Goal: Information Seeking & Learning: Find contact information

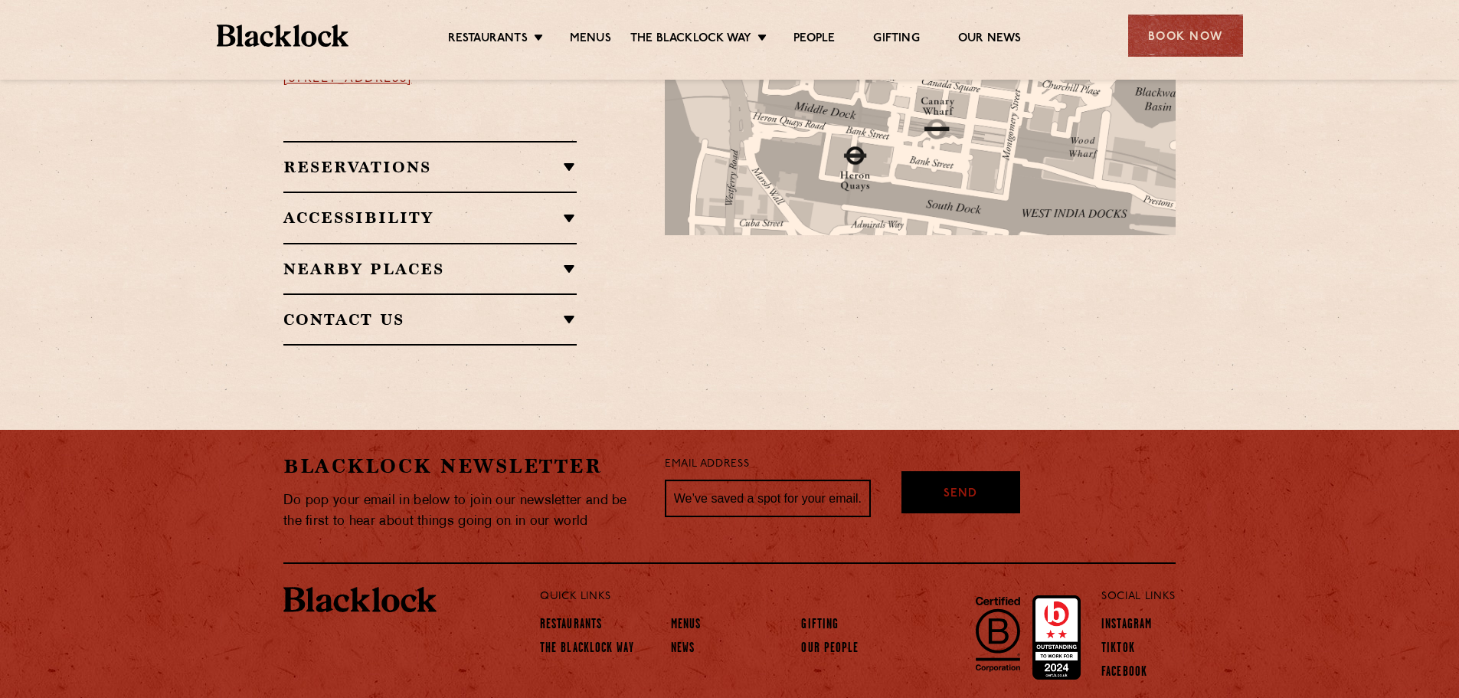
scroll to position [1049, 0]
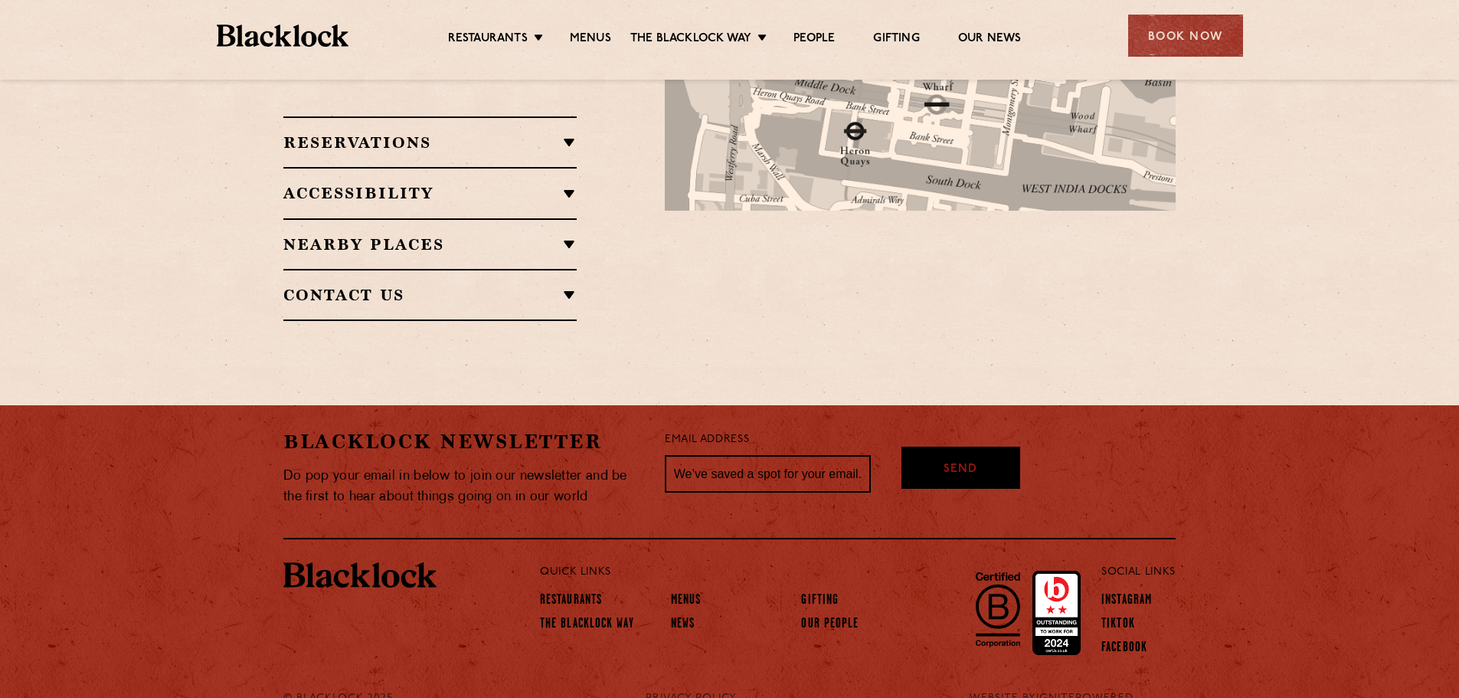
click at [572, 286] on h2 "Contact Us" at bounding box center [429, 295] width 293 height 18
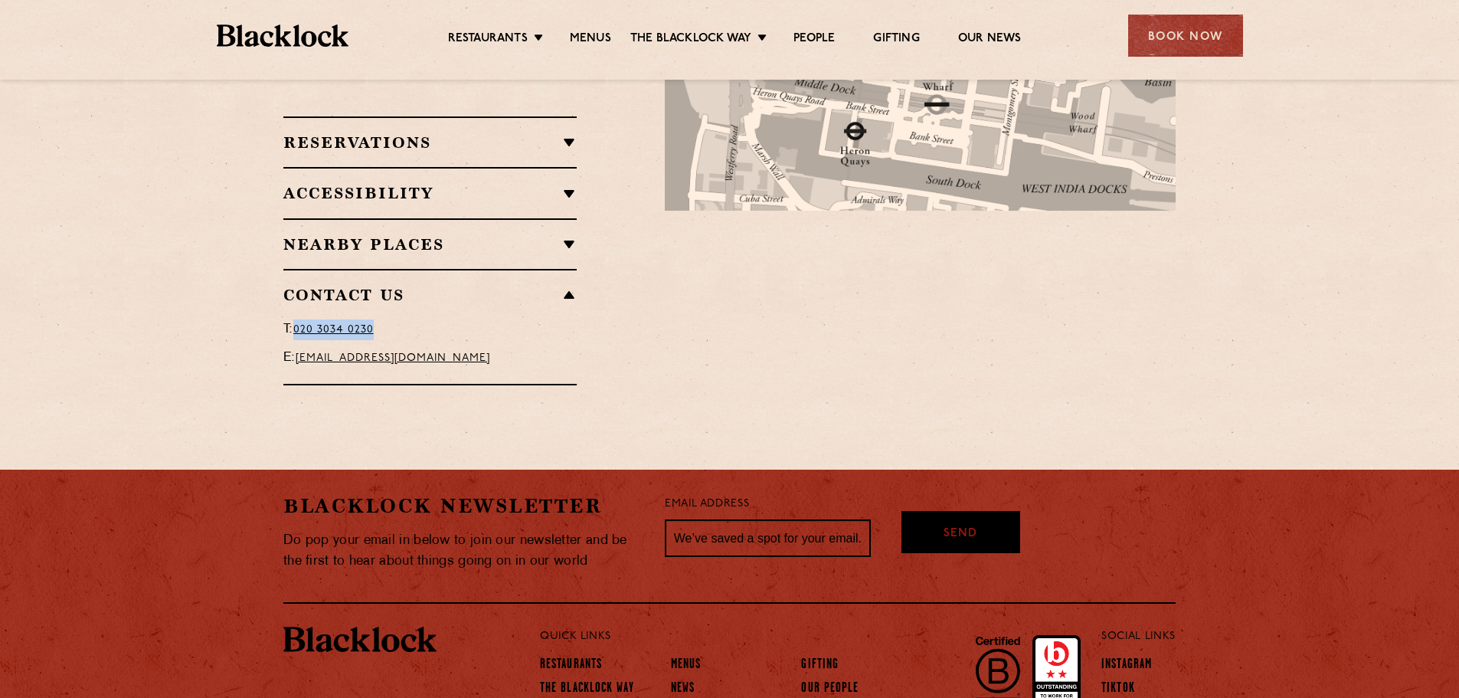
drag, startPoint x: 384, startPoint y: 286, endPoint x: 299, endPoint y: 293, distance: 86.0
click at [299, 319] on p "T: 020 3034 0230" at bounding box center [429, 329] width 293 height 21
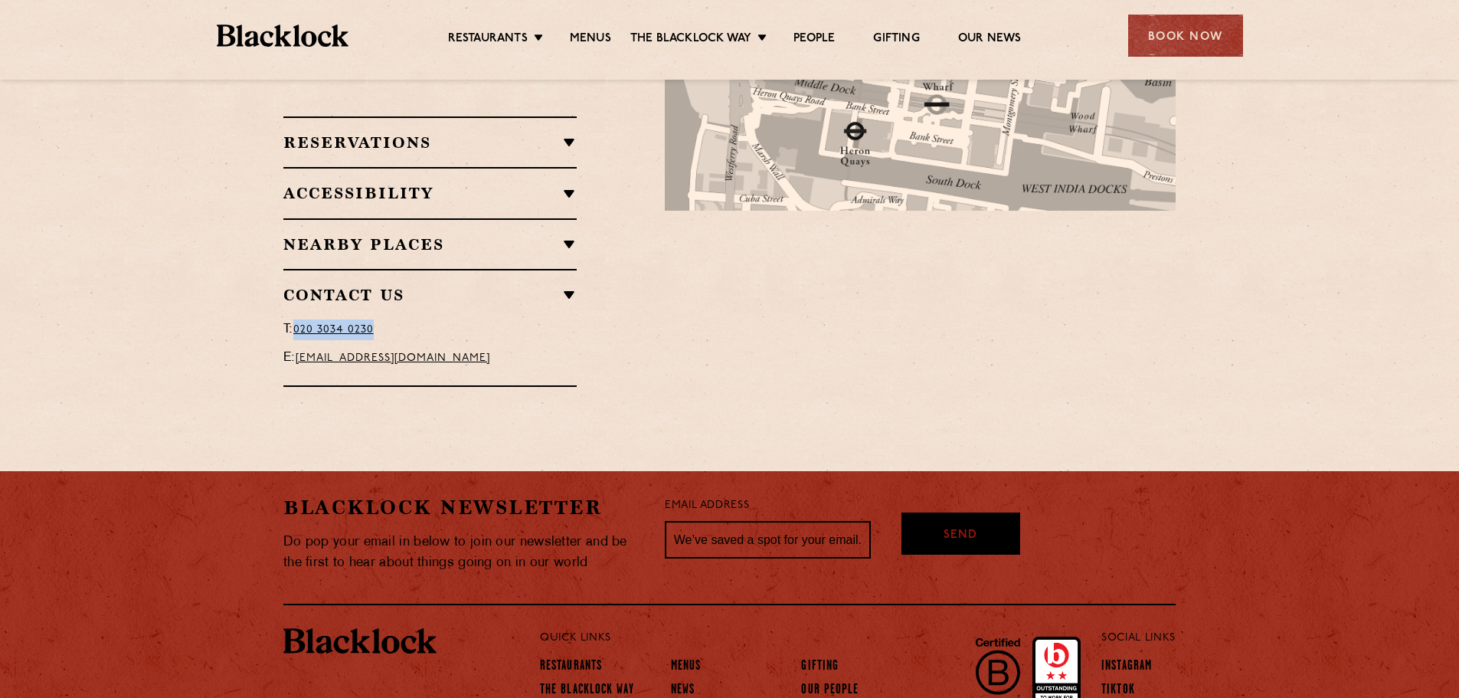
copy span "020 3034 0230"
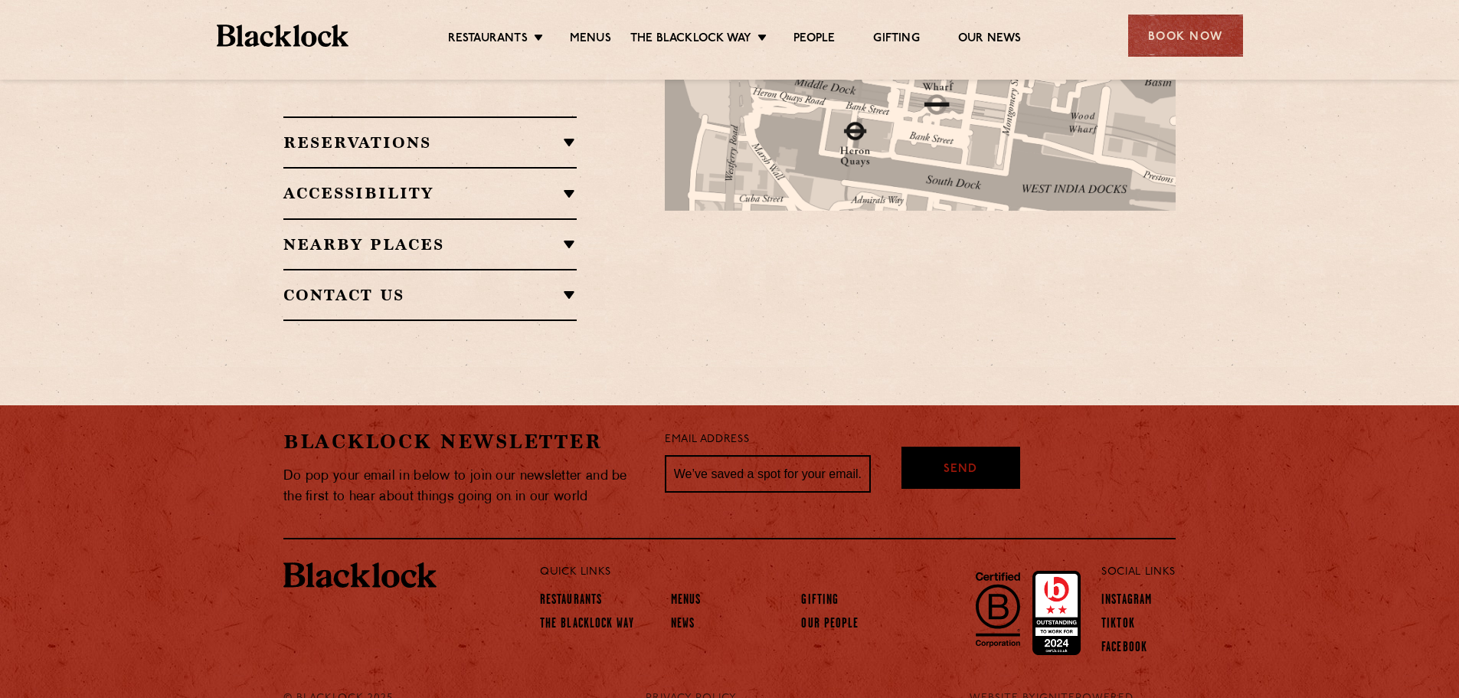
click at [577, 247] on div "Restaurant Information Located under the railway tracks on Frobisher’s Passage …" at bounding box center [462, 96] width 381 height 449
click at [574, 286] on h2 "Contact Us" at bounding box center [429, 295] width 293 height 18
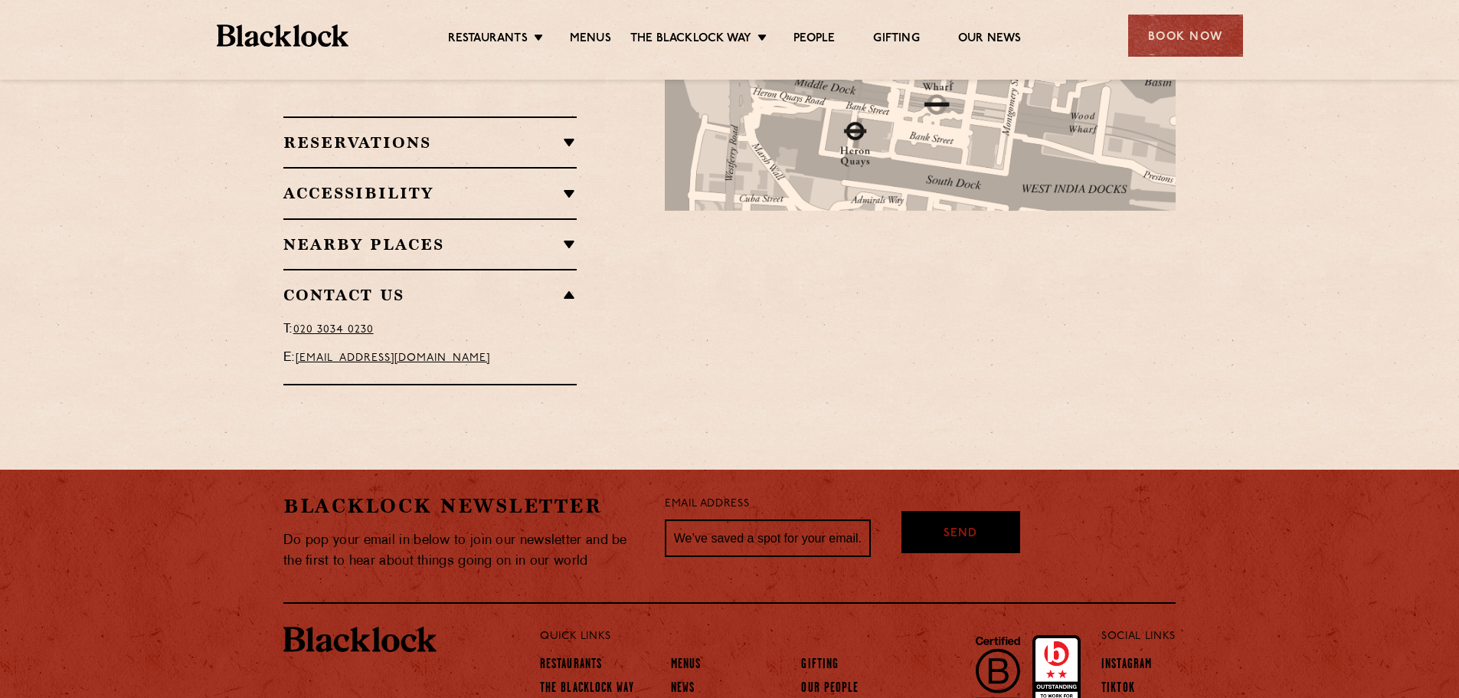
click at [347, 319] on p "T: 020 3034 0230" at bounding box center [429, 329] width 293 height 21
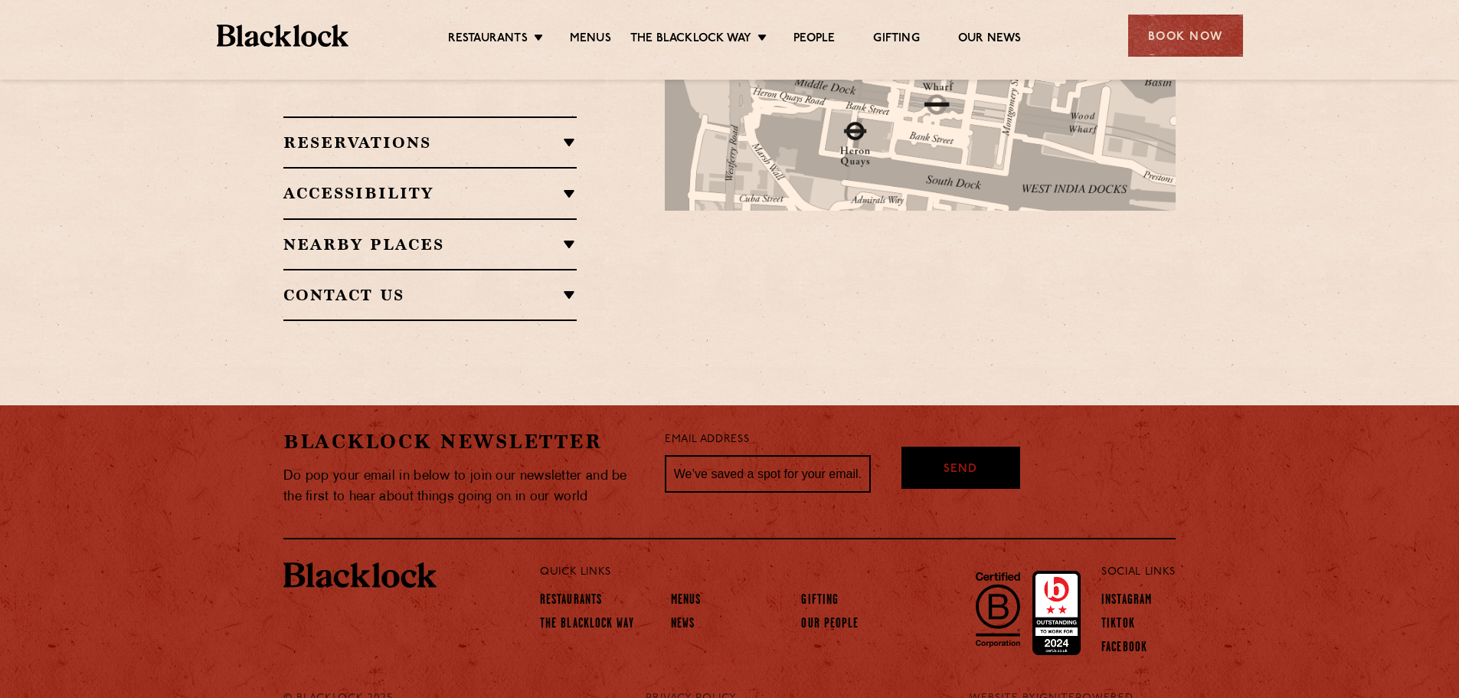
click at [574, 286] on h2 "Contact Us" at bounding box center [429, 295] width 293 height 18
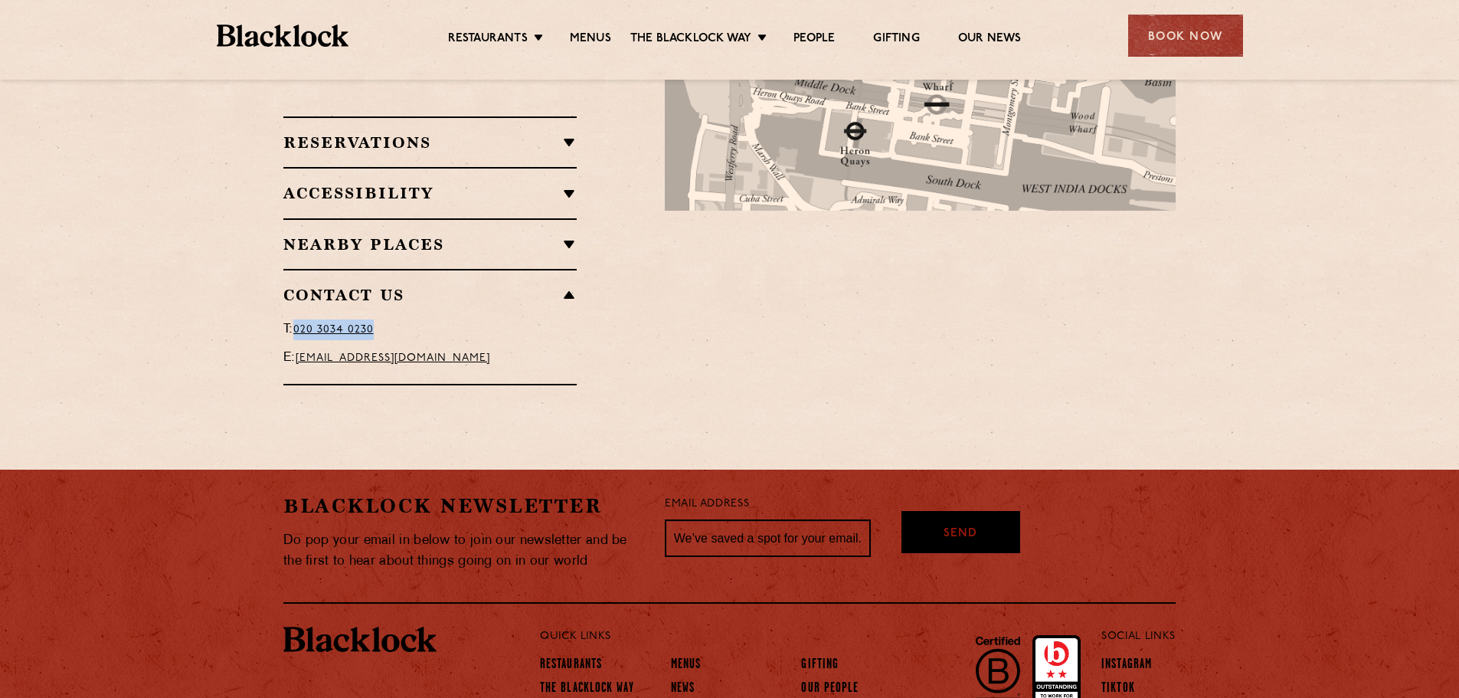
drag, startPoint x: 425, startPoint y: 289, endPoint x: 297, endPoint y: 292, distance: 127.9
click at [297, 319] on p "T: 020 3034 0230" at bounding box center [429, 329] width 293 height 21
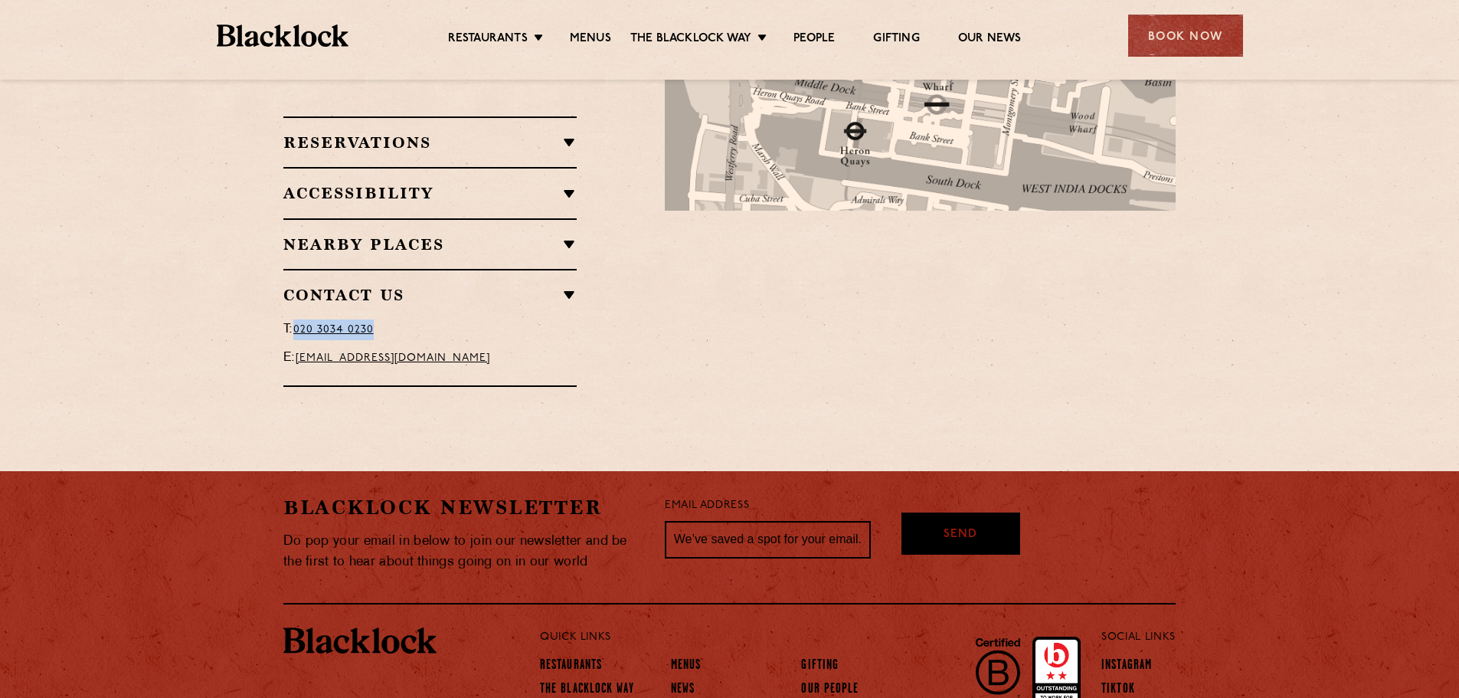
copy span "020 3034 0230"
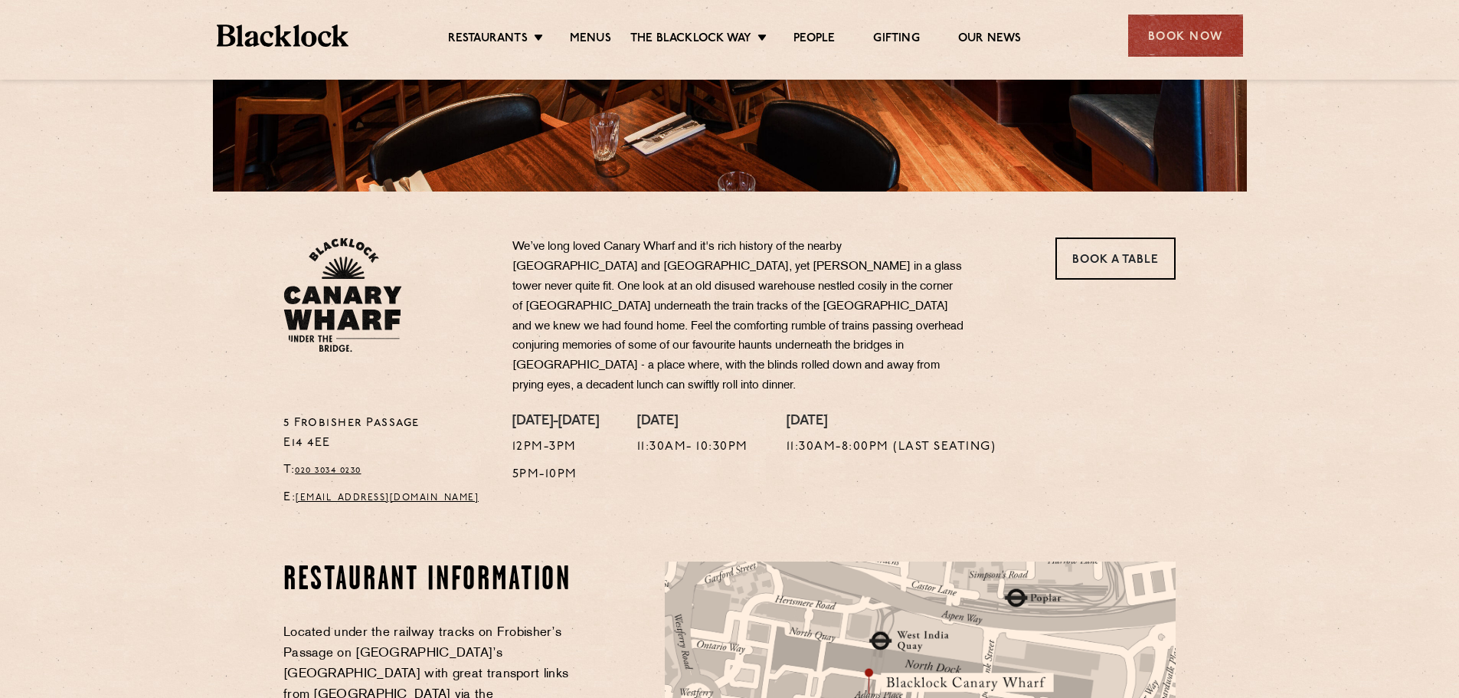
scroll to position [0, 0]
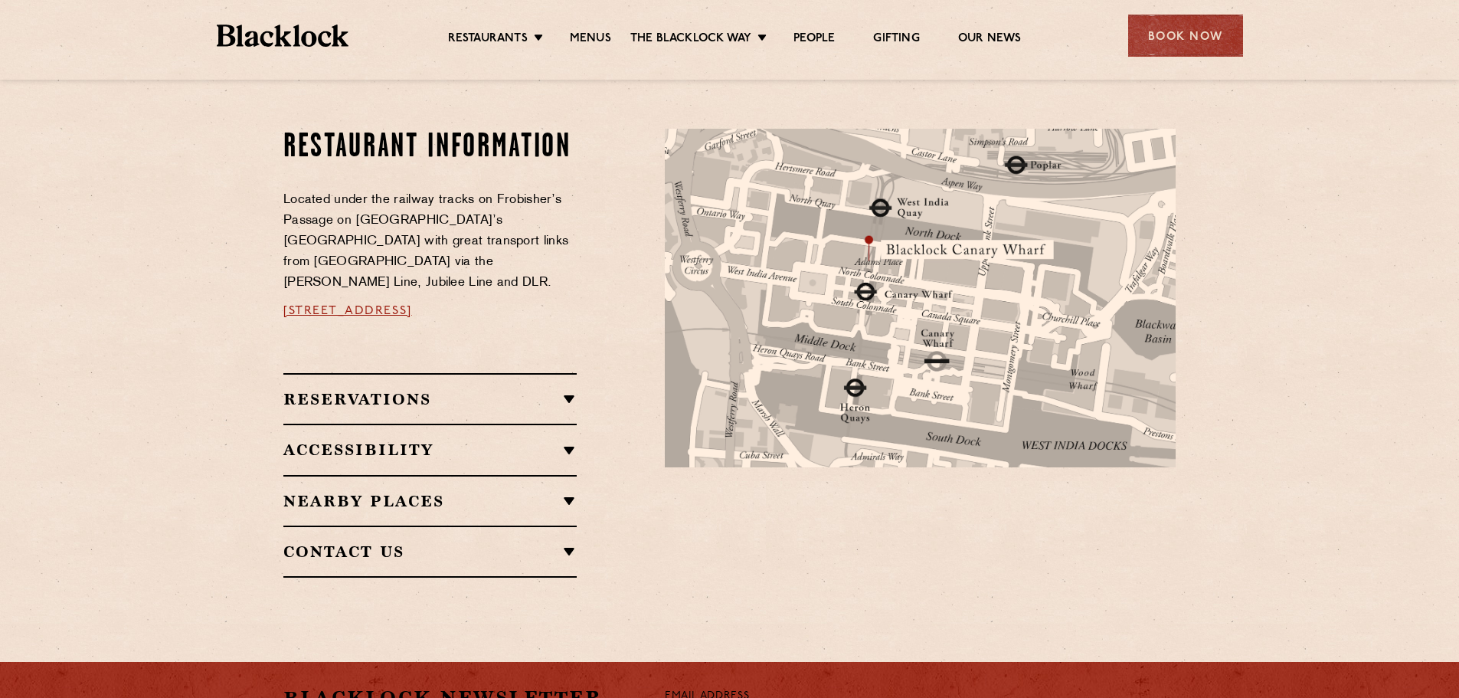
scroll to position [919, 0]
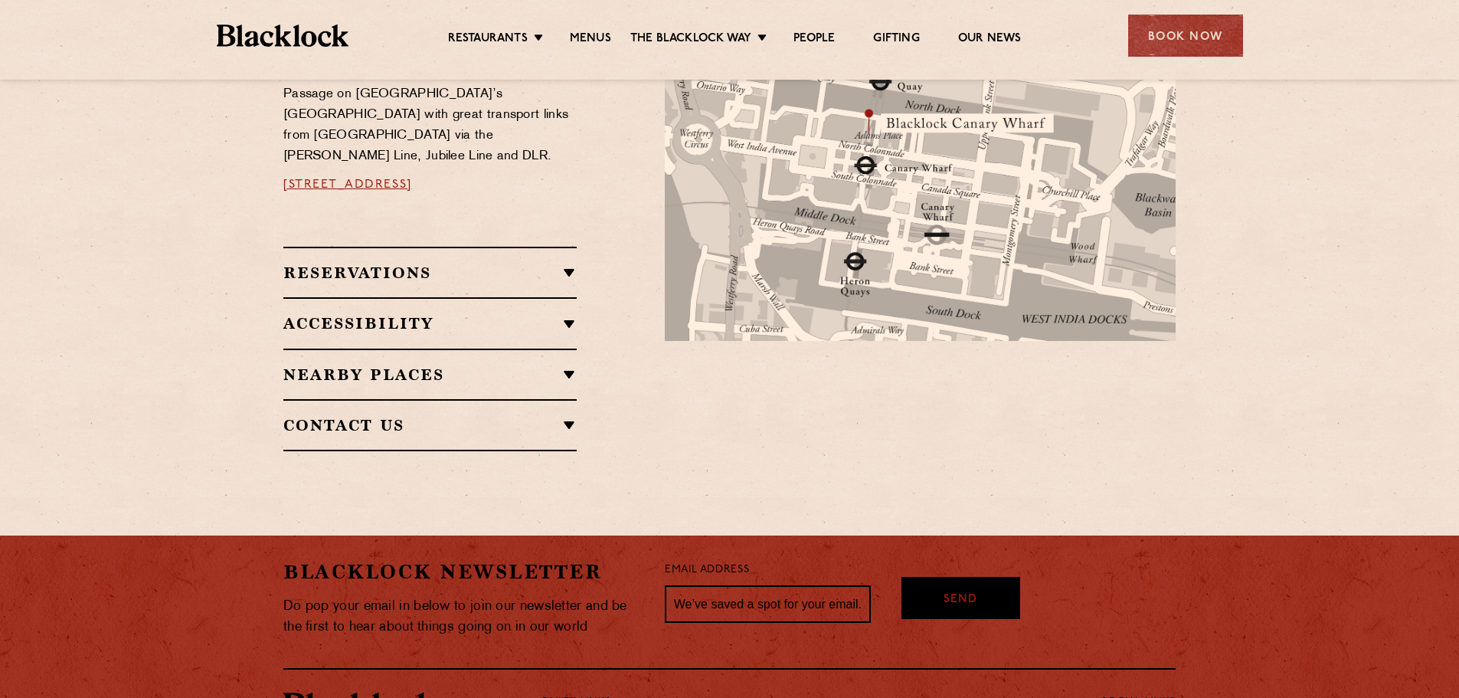
click at [397, 416] on h2 "Contact Us" at bounding box center [429, 425] width 293 height 18
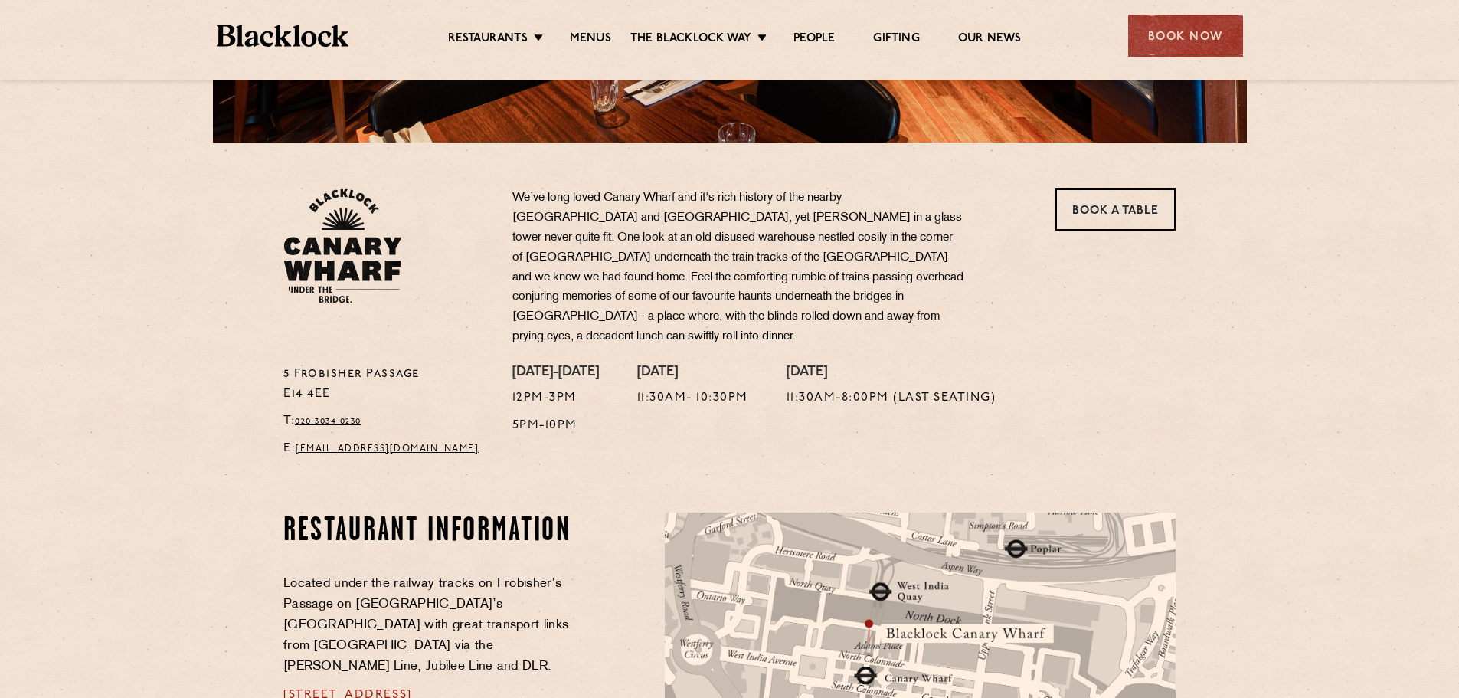
scroll to position [230, 0]
